Goal: Transaction & Acquisition: Purchase product/service

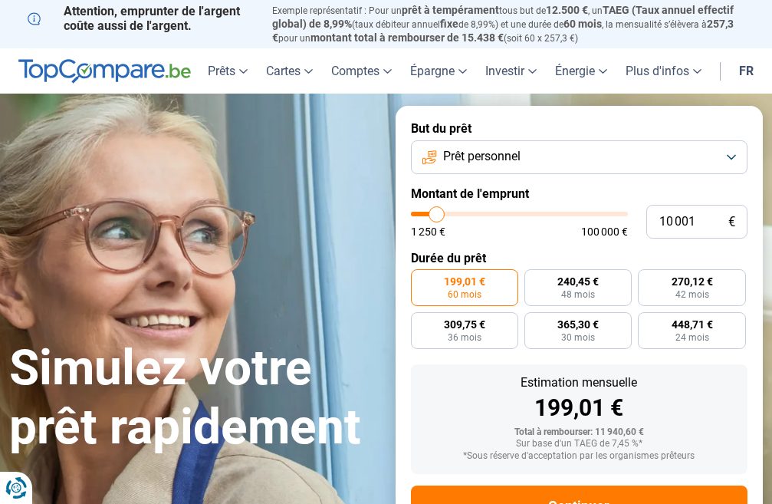
type input "22 750"
type input "22750"
click at [462, 212] on input "range" at bounding box center [520, 214] width 218 height 5
radio input "false"
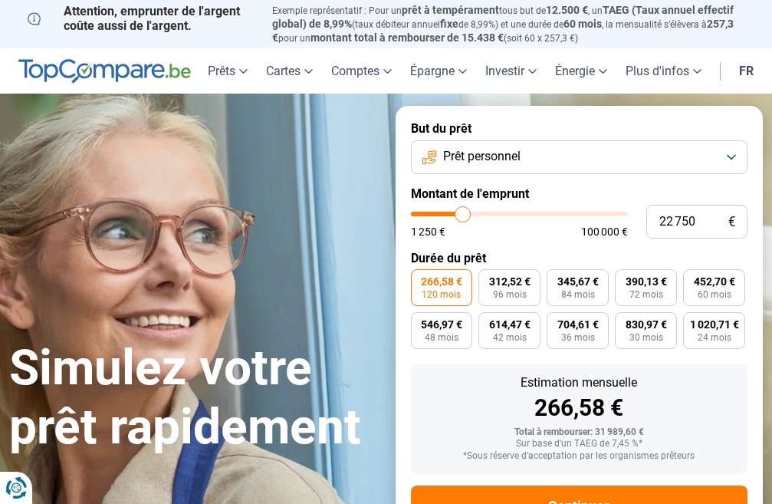
scroll to position [58, 0]
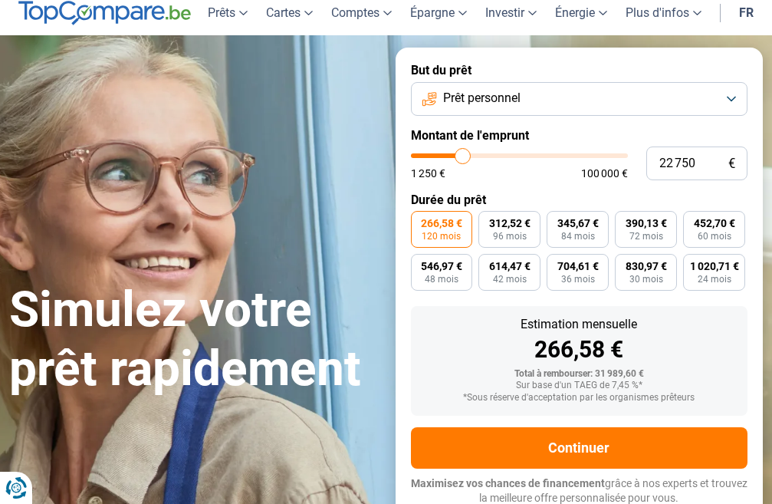
type input "11 750"
type input "11750"
click at [440, 153] on input "range" at bounding box center [520, 155] width 218 height 5
radio input "true"
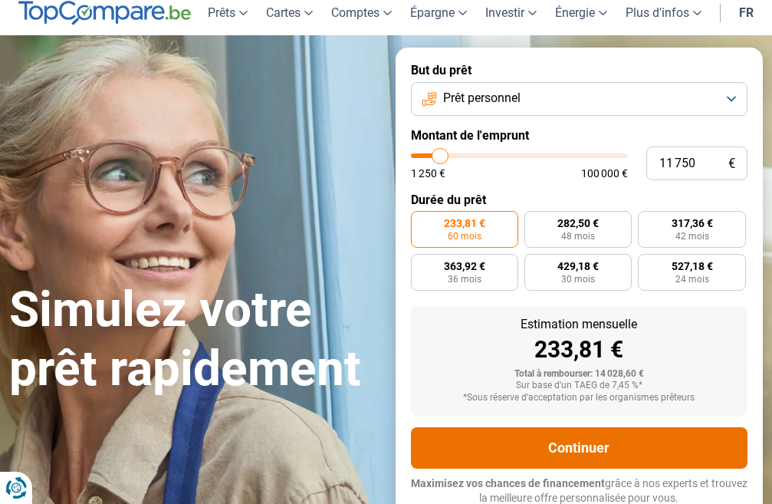
click at [628, 431] on button "Continuer" at bounding box center [579, 447] width 337 height 41
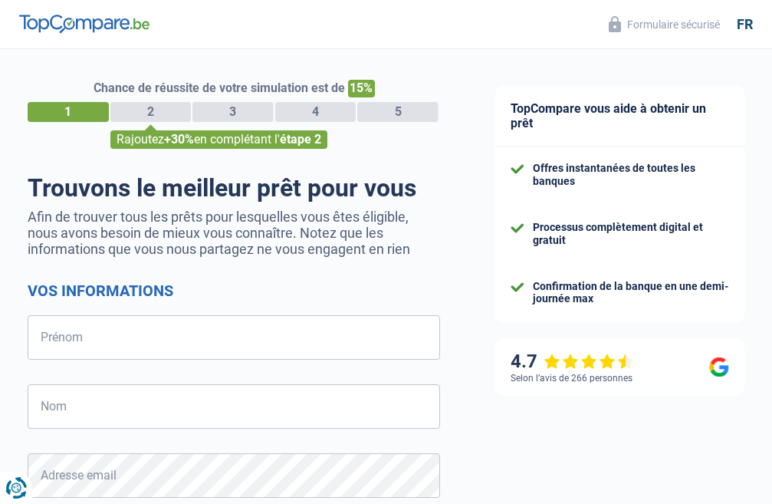
select select "32"
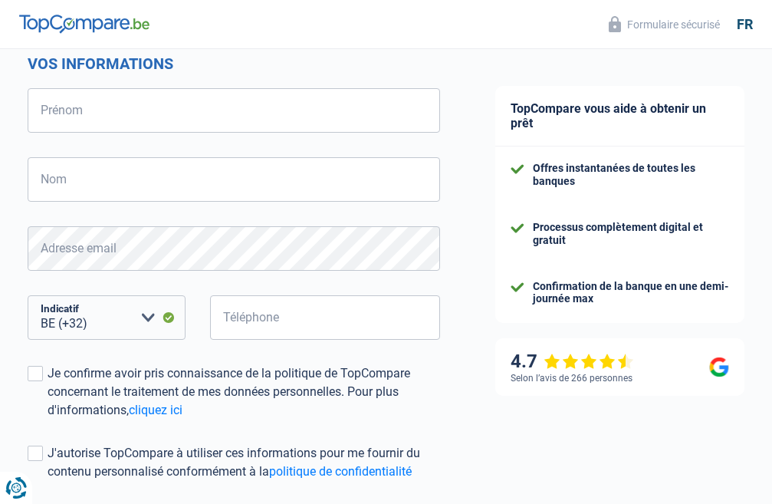
scroll to position [230, 0]
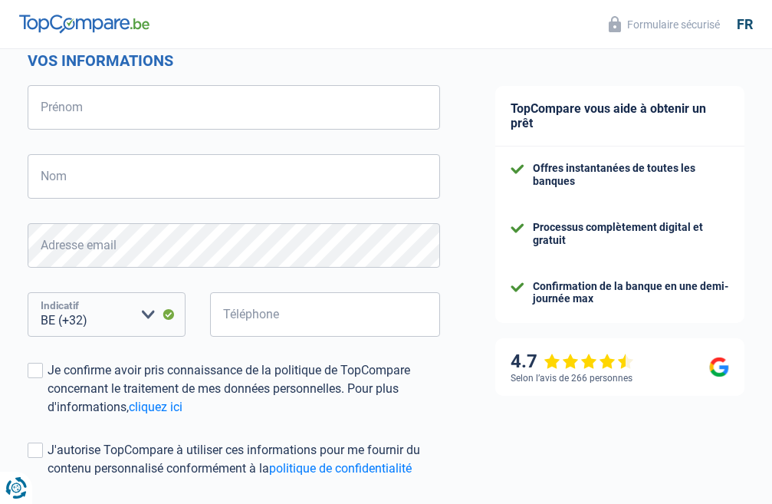
click at [100, 318] on select "BE (+32) LU (+352) Veuillez sélectionner une option" at bounding box center [107, 314] width 158 height 44
